Goal: Answer question/provide support: Answer question/provide support

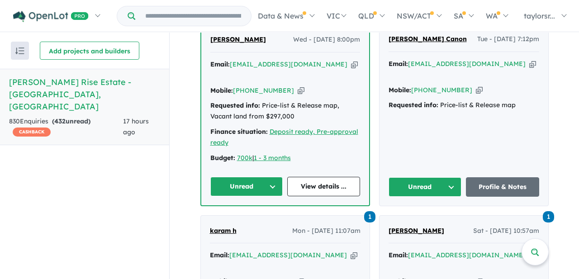
scroll to position [417, 0]
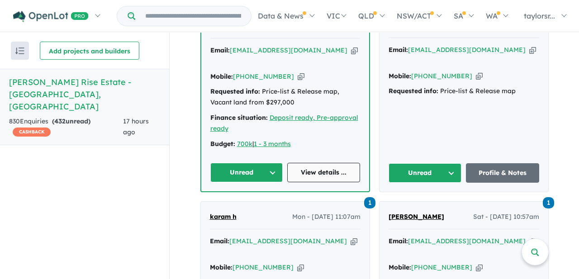
click at [318, 163] on link "View details ..." at bounding box center [323, 172] width 73 height 19
click at [308, 163] on link "View details ..." at bounding box center [323, 172] width 73 height 19
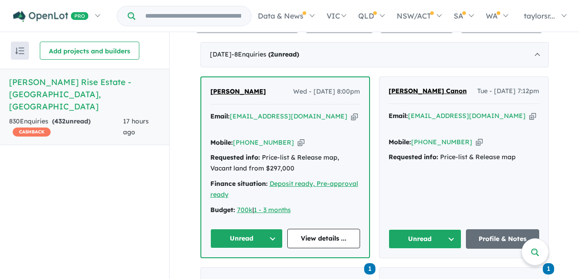
scroll to position [361, 0]
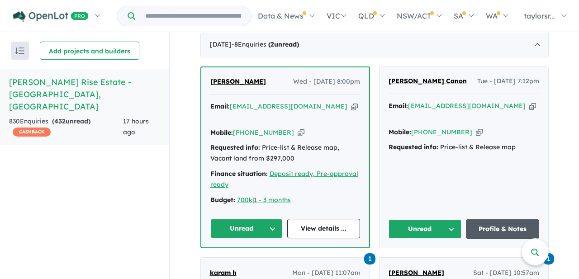
click at [495, 219] on link "Profile & Notes" at bounding box center [502, 228] width 73 height 19
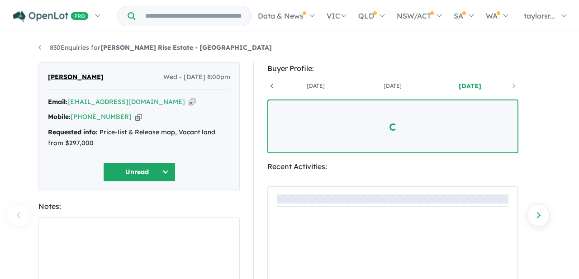
scroll to position [0, 67]
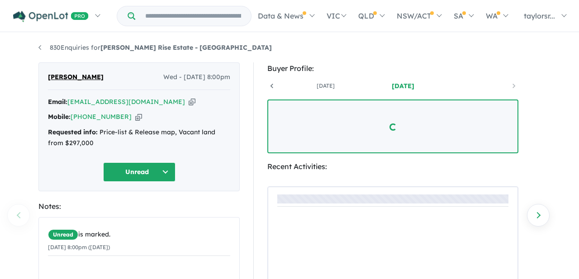
click at [159, 172] on button "Unread" at bounding box center [139, 171] width 72 height 19
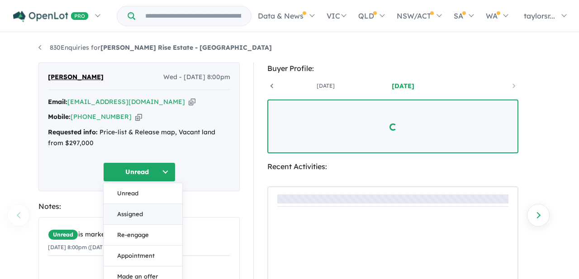
click at [132, 215] on button "Assigned" at bounding box center [143, 214] width 79 height 21
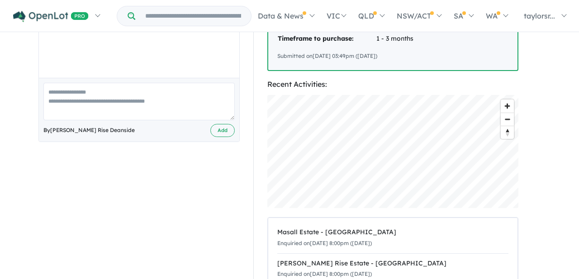
scroll to position [231, 0]
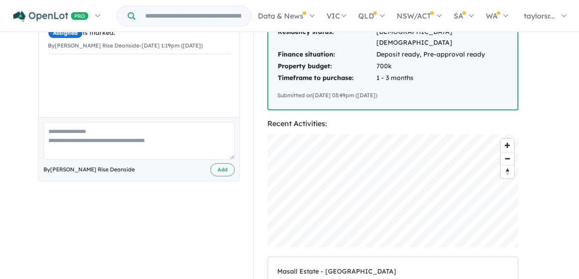
click at [94, 132] on textarea at bounding box center [138, 141] width 191 height 38
type textarea "*"
paste textarea "**********"
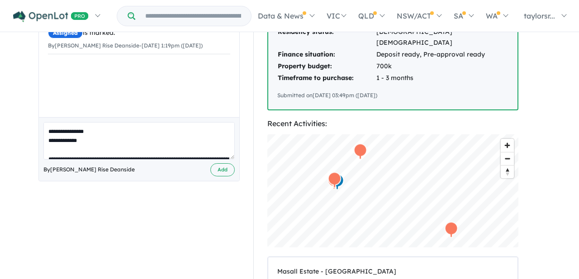
scroll to position [298, 0]
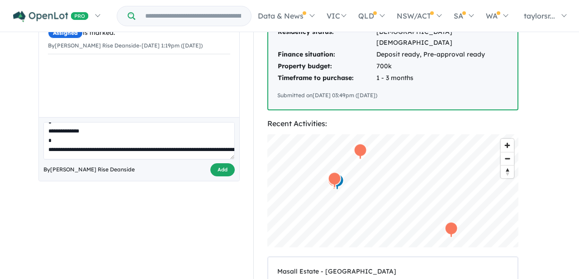
type textarea "**********"
click at [220, 167] on button "Add" at bounding box center [222, 169] width 24 height 13
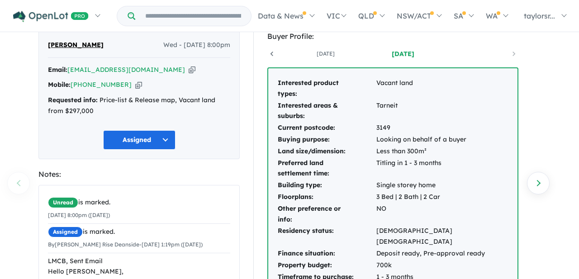
scroll to position [0, 0]
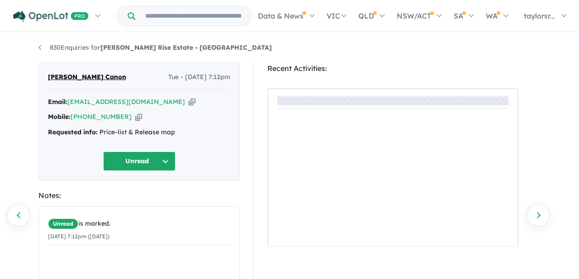
click at [163, 164] on button "Unread" at bounding box center [139, 160] width 72 height 19
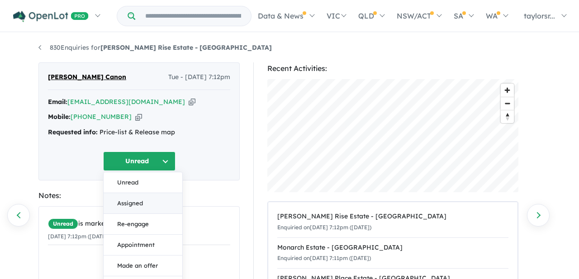
click at [131, 204] on button "Assigned" at bounding box center [143, 203] width 79 height 21
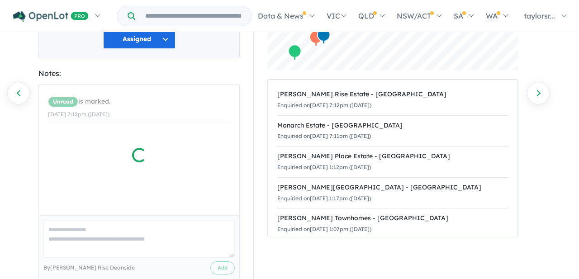
scroll to position [141, 0]
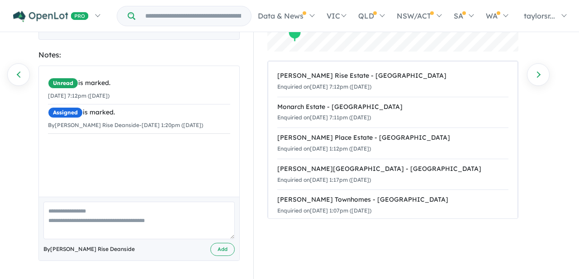
click at [88, 222] on textarea at bounding box center [138, 221] width 191 height 38
paste textarea "**********"
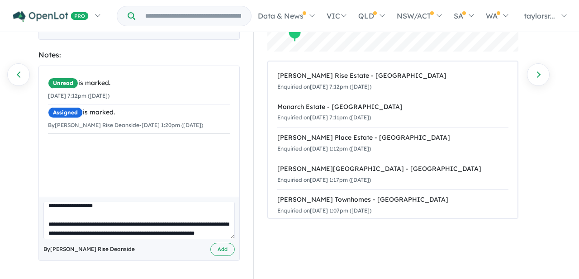
scroll to position [0, 0]
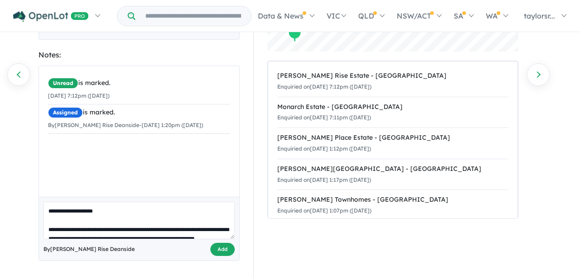
type textarea "**********"
click at [223, 252] on button "Add" at bounding box center [222, 249] width 24 height 13
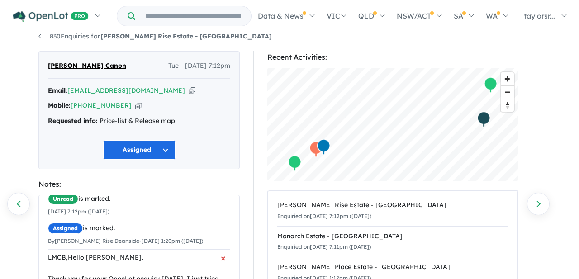
scroll to position [17, 0]
